Goal: Find specific page/section: Find specific page/section

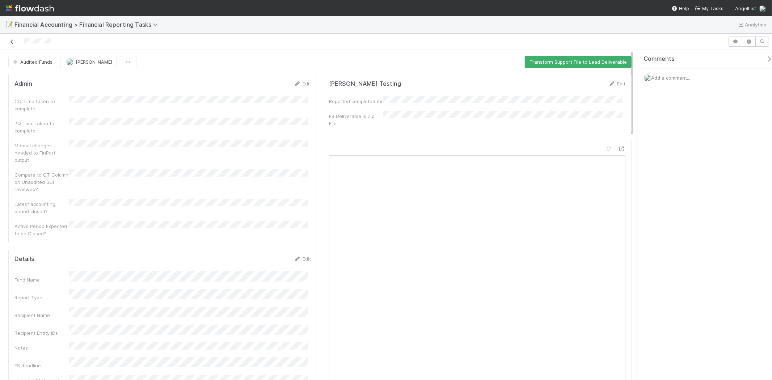
click at [13, 41] on icon at bounding box center [11, 41] width 7 height 5
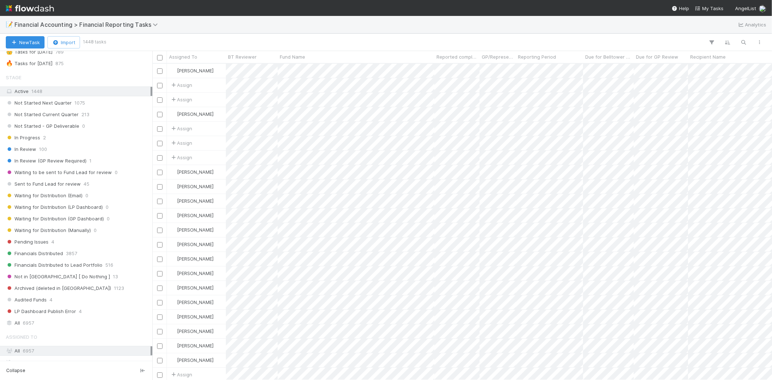
scroll to position [121, 0]
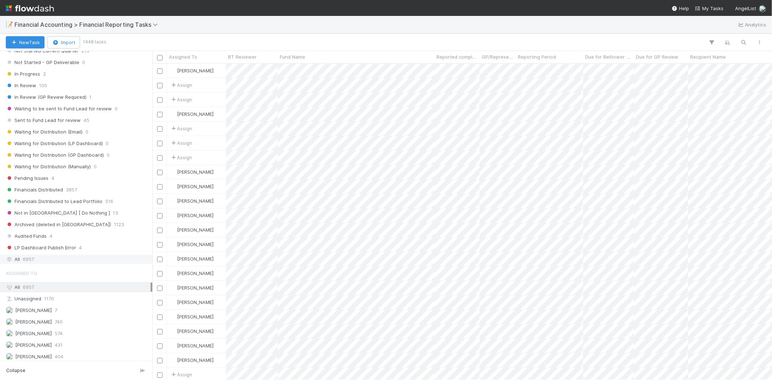
click at [32, 263] on span "6957" at bounding box center [28, 259] width 11 height 9
click at [617, 42] on icon "button" at bounding box center [743, 42] width 7 height 7
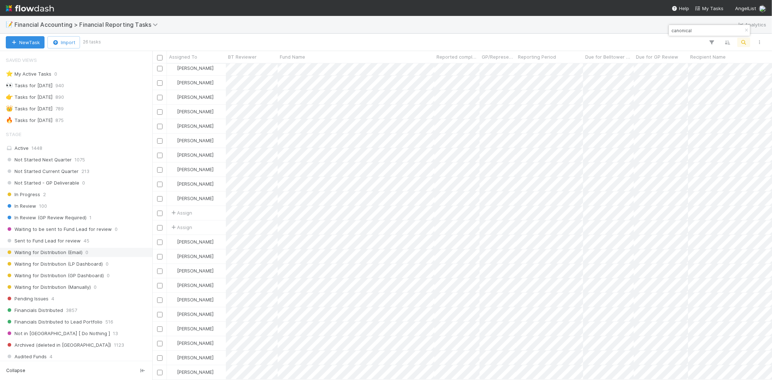
type input "canonical"
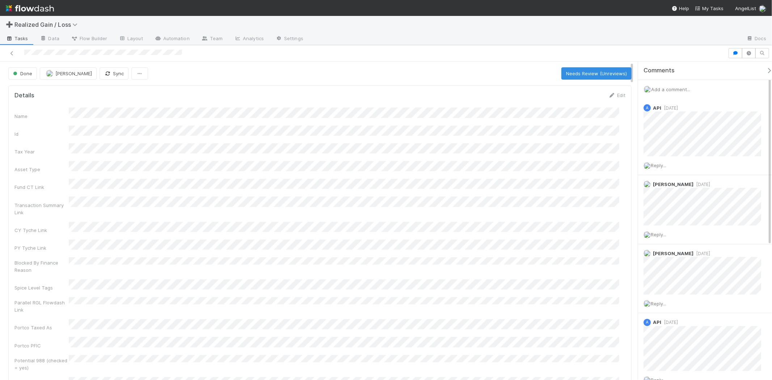
scroll to position [141, 599]
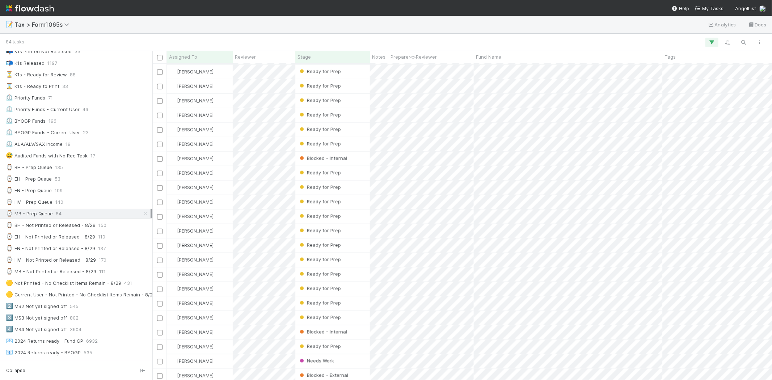
scroll to position [80, 0]
